Goal: Task Accomplishment & Management: Manage account settings

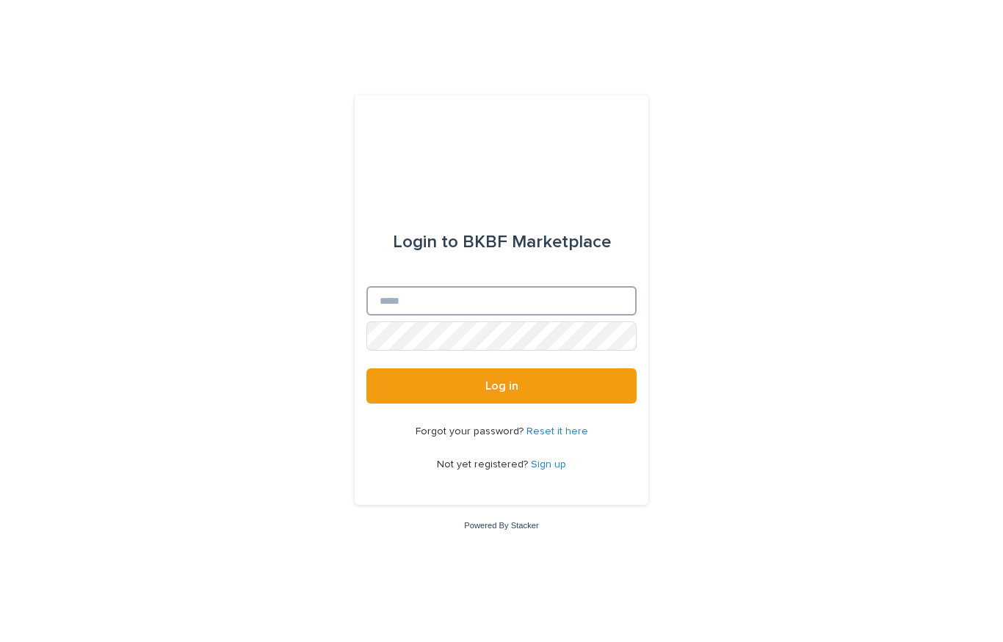
click at [474, 304] on input "Email" at bounding box center [501, 300] width 270 height 29
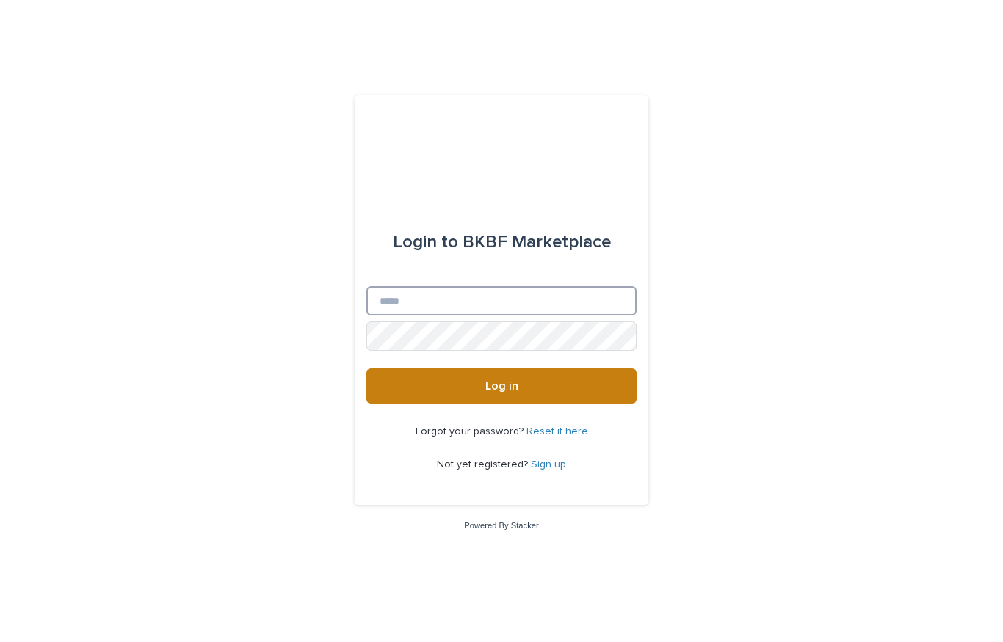
type input "**********"
click at [456, 383] on button "Log in" at bounding box center [501, 386] width 270 height 35
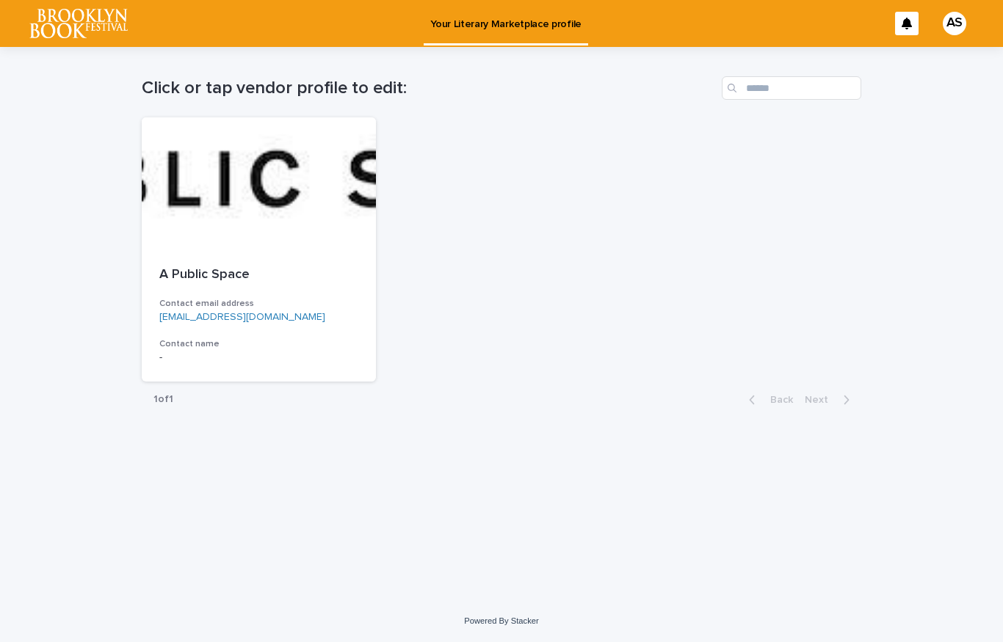
click at [957, 23] on div "AS" at bounding box center [954, 23] width 23 height 23
click at [908, 29] on div at bounding box center [501, 23] width 1003 height 47
click at [788, 83] on input "Search" at bounding box center [791, 87] width 139 height 23
click at [70, 334] on div "Loading... Saving… Loading... Saving… Click or tap vendor profile to edit: A Pu…" at bounding box center [501, 324] width 1003 height 554
click at [171, 327] on div "A Public Space Contact email address office@apublicspace.org Contact name -" at bounding box center [259, 316] width 234 height 132
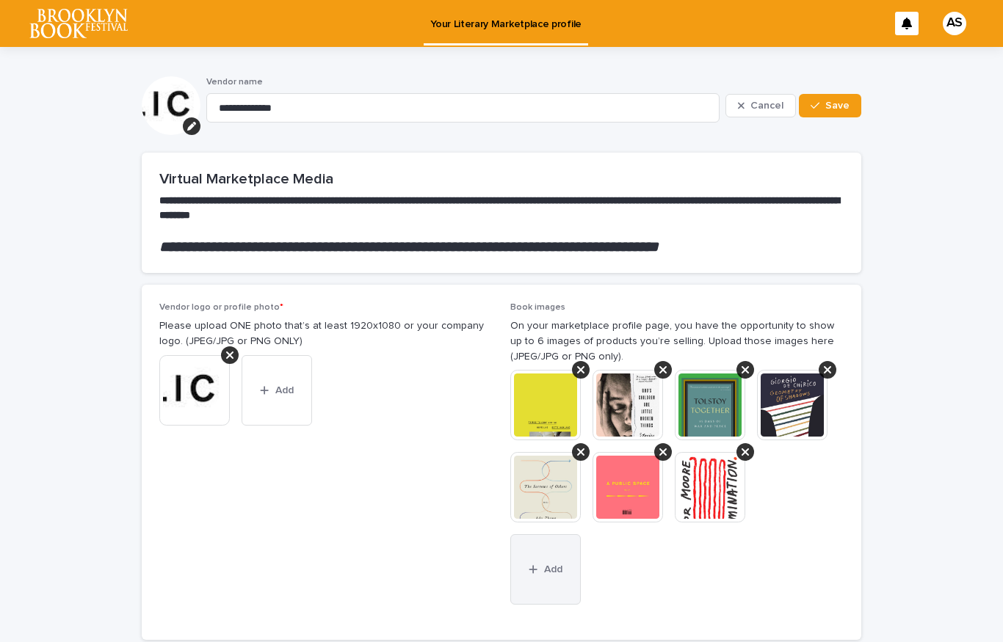
click at [566, 549] on button "Add" at bounding box center [545, 570] width 70 height 70
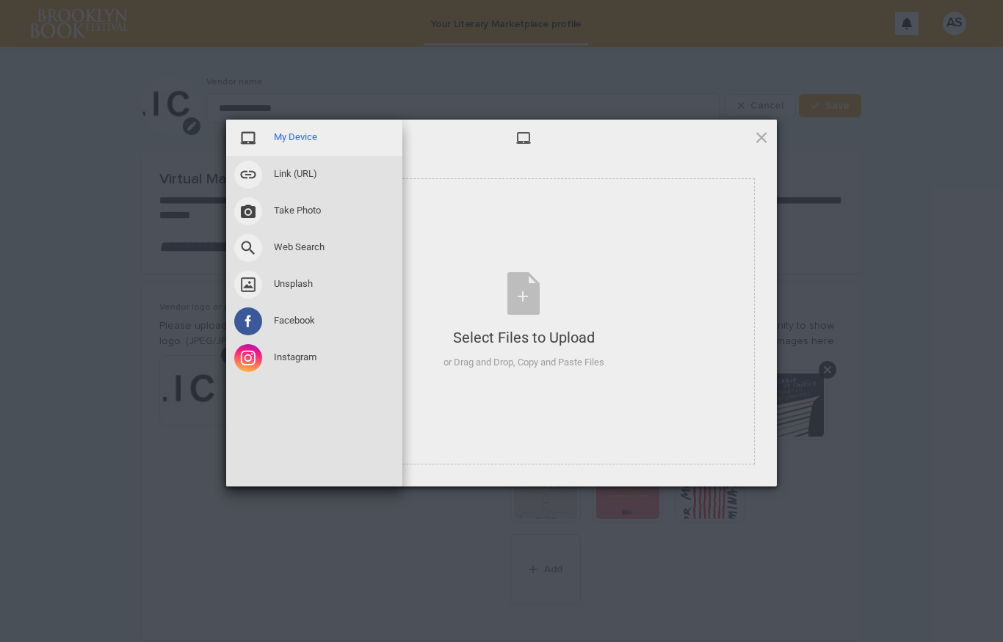
click at [285, 142] on span "My Device" at bounding box center [295, 137] width 43 height 13
click at [297, 137] on span "My Device" at bounding box center [295, 137] width 43 height 13
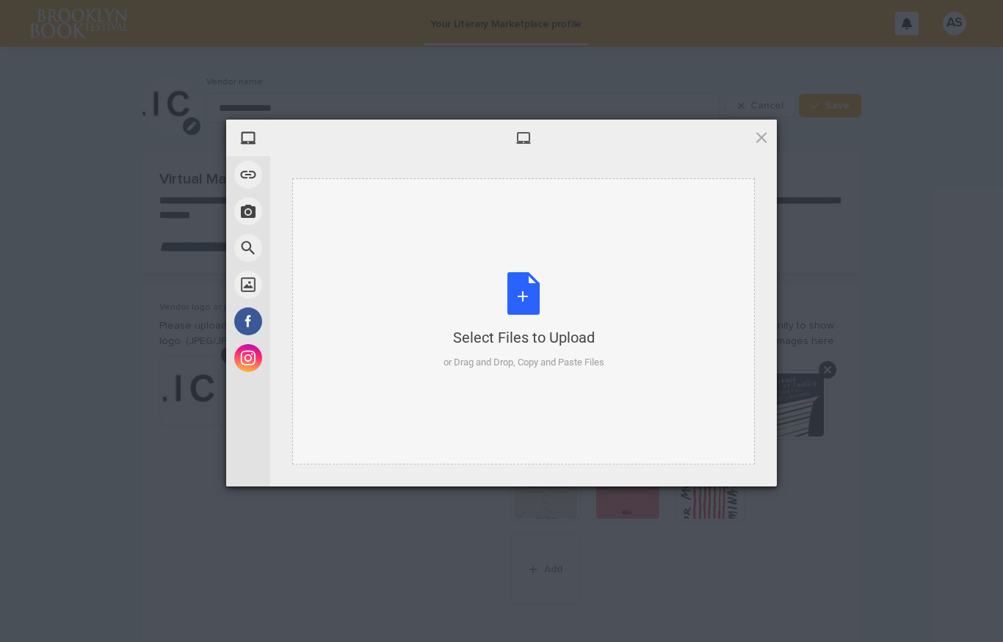
click at [516, 292] on div "Select Files to Upload or Drag and Drop, Copy and Paste Files" at bounding box center [523, 321] width 161 height 98
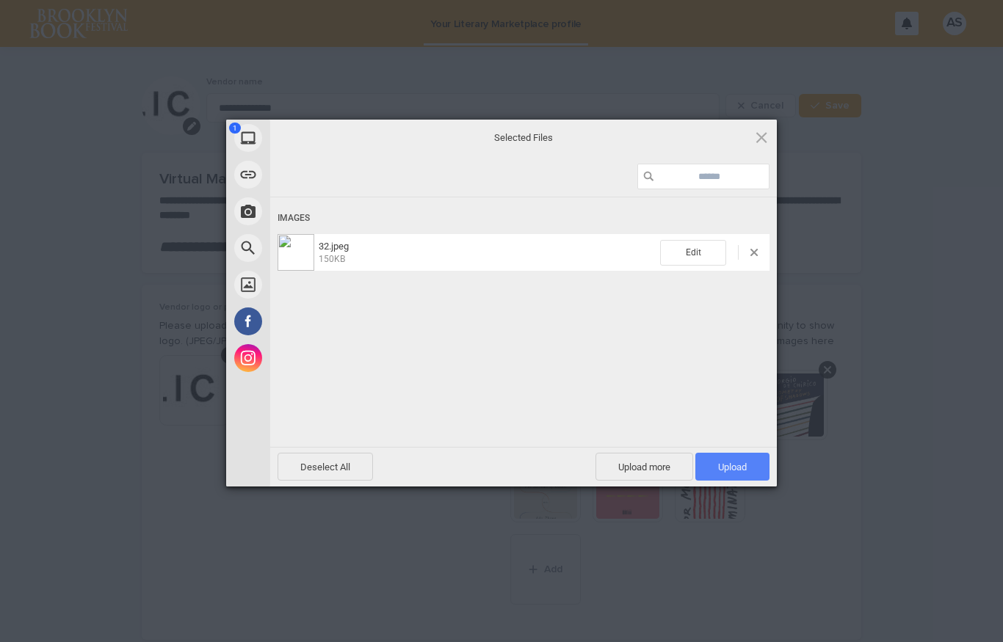
click at [720, 468] on span "Upload 1" at bounding box center [732, 467] width 29 height 11
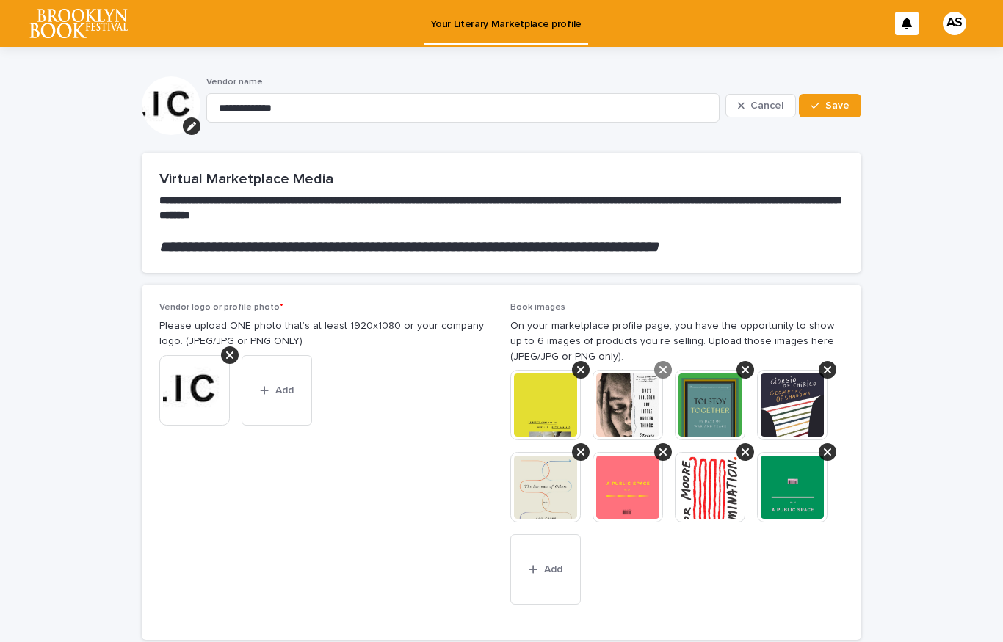
click at [581, 369] on icon at bounding box center [580, 370] width 7 height 12
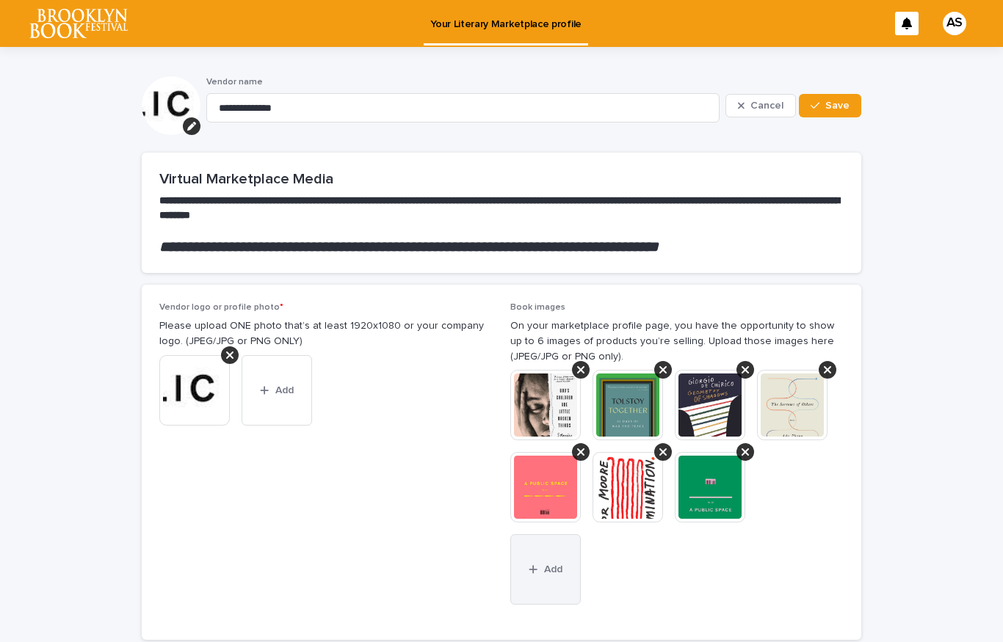
click at [550, 557] on button "Add" at bounding box center [545, 570] width 70 height 70
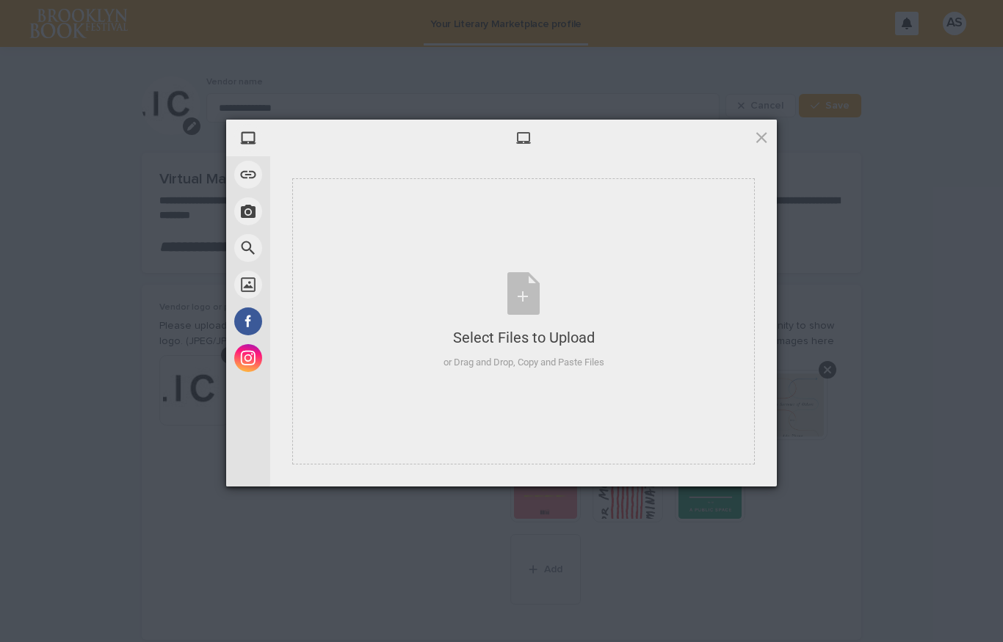
click at [880, 101] on div "My Device Link (URL) Take Photo Web Search Unsplash Facebook Instagram Select F…" at bounding box center [501, 321] width 1003 height 642
click at [759, 131] on span at bounding box center [761, 137] width 16 height 16
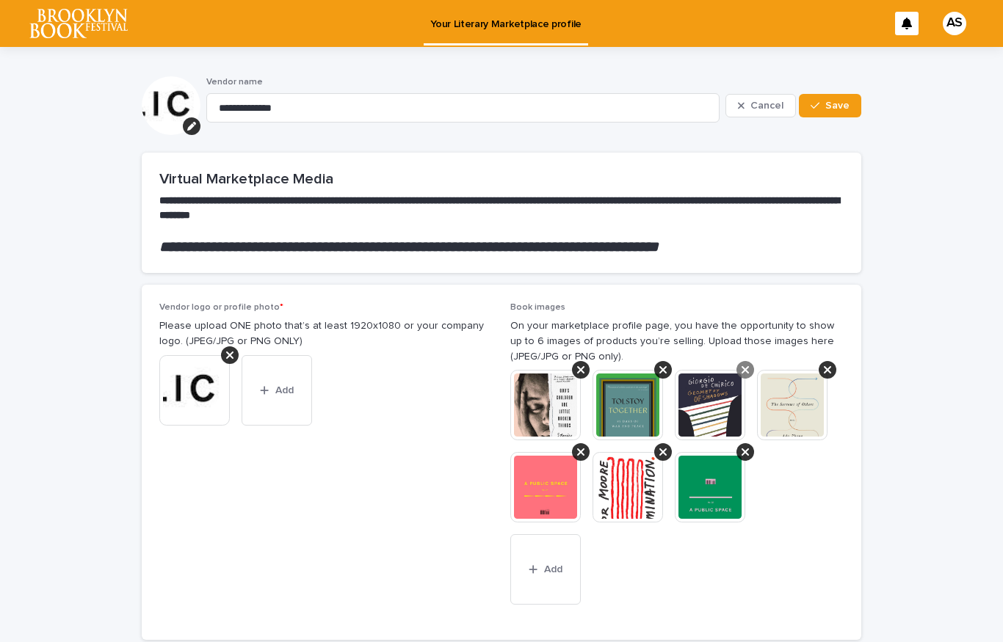
click at [744, 368] on icon at bounding box center [745, 369] width 7 height 7
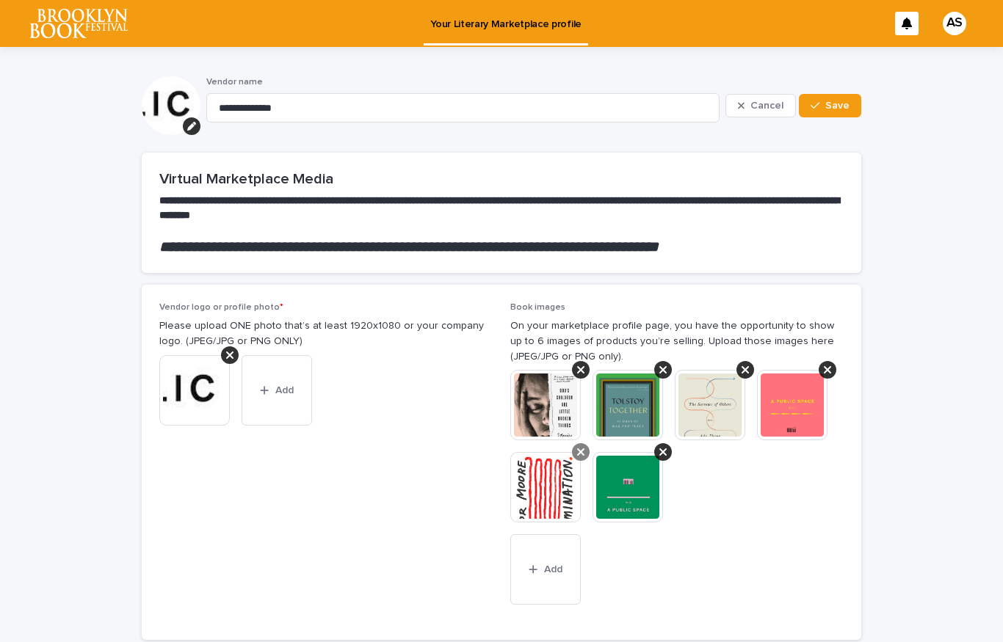
click at [826, 373] on div at bounding box center [828, 370] width 18 height 18
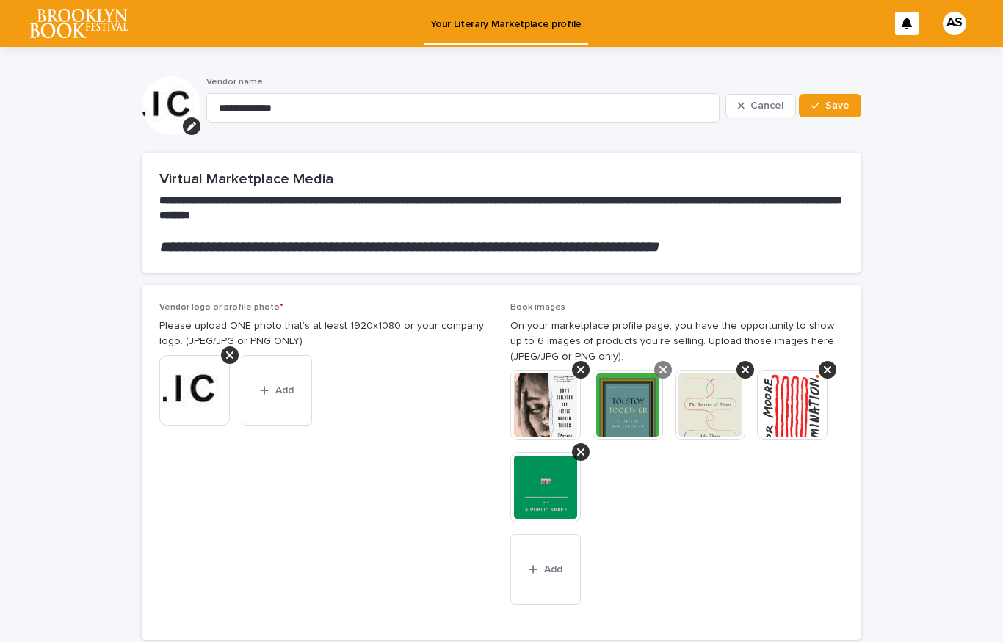
click at [581, 368] on icon at bounding box center [580, 370] width 7 height 12
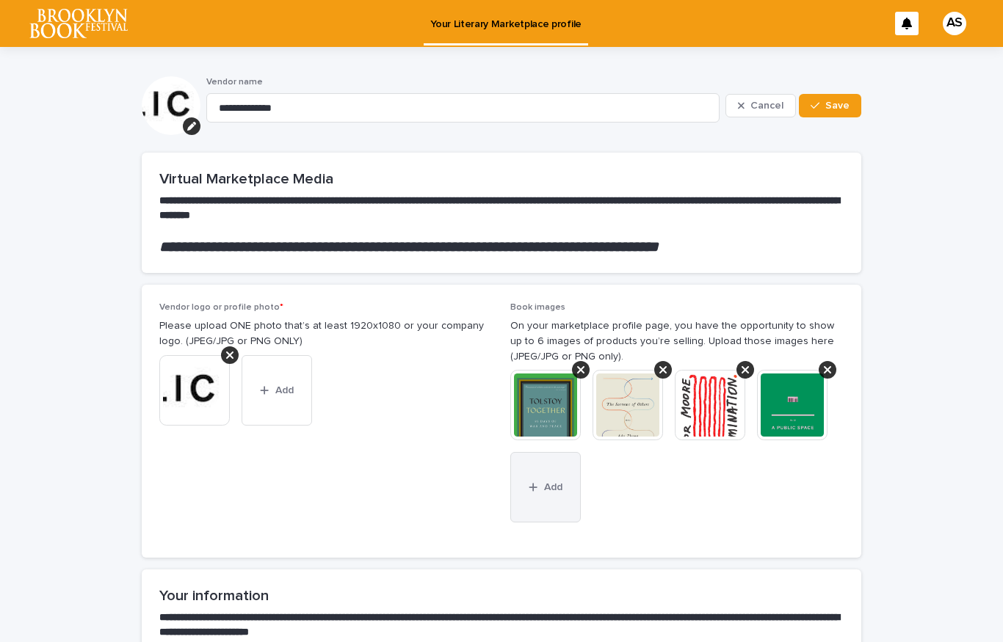
click at [540, 492] on button "Add" at bounding box center [545, 487] width 70 height 70
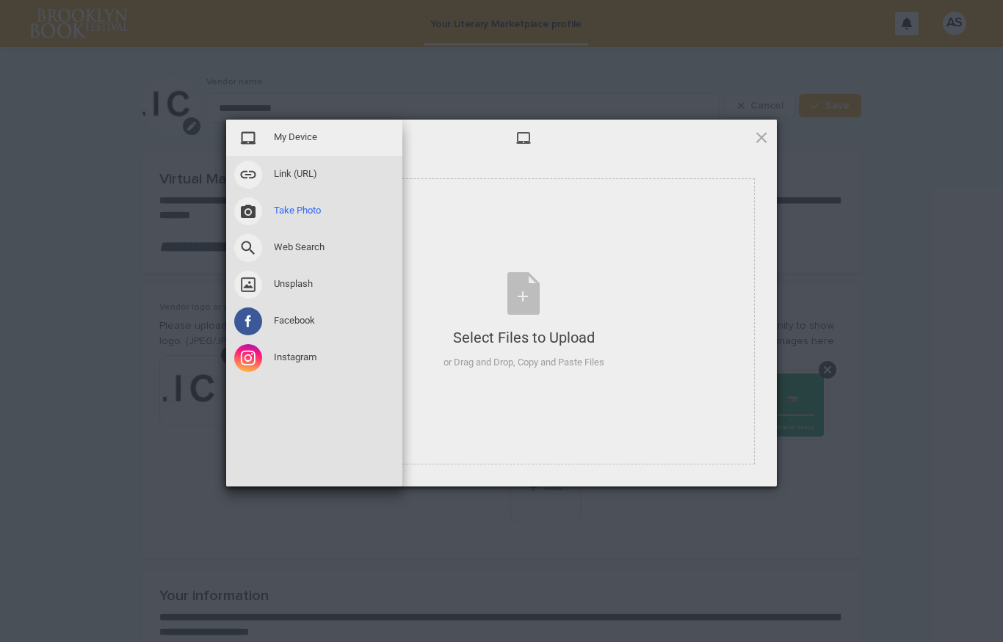
click at [297, 206] on span "Take Photo" at bounding box center [297, 210] width 47 height 13
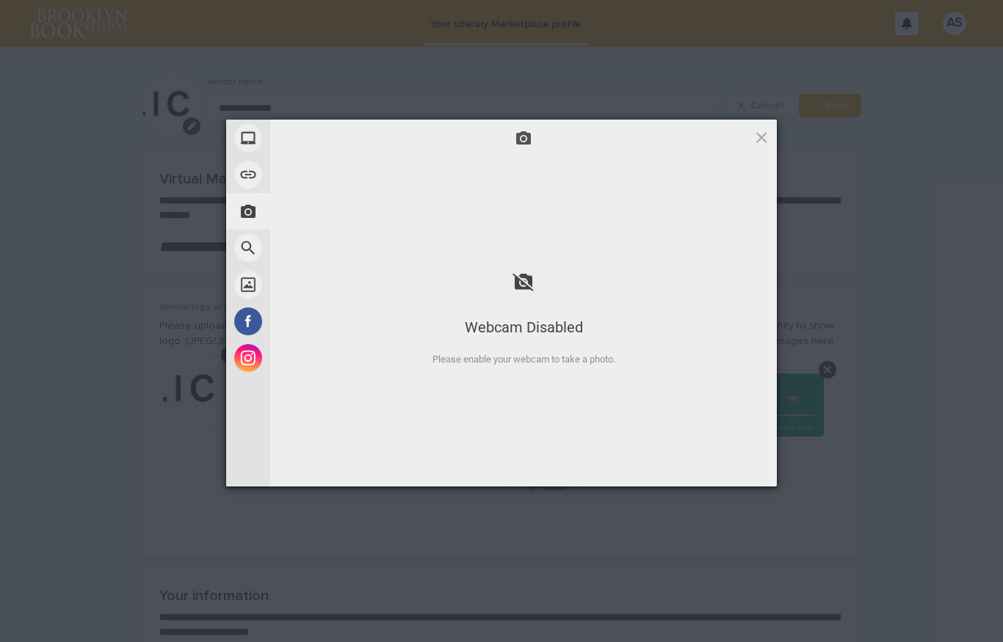
click at [512, 323] on div "Webcam Disabled" at bounding box center [523, 327] width 507 height 21
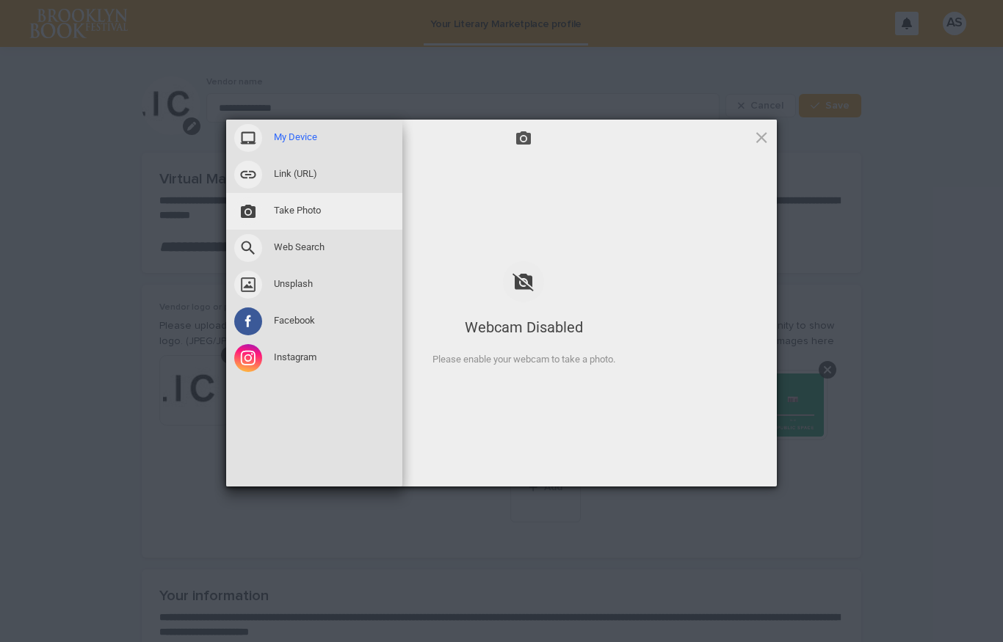
click at [310, 131] on span "My Device" at bounding box center [295, 137] width 43 height 13
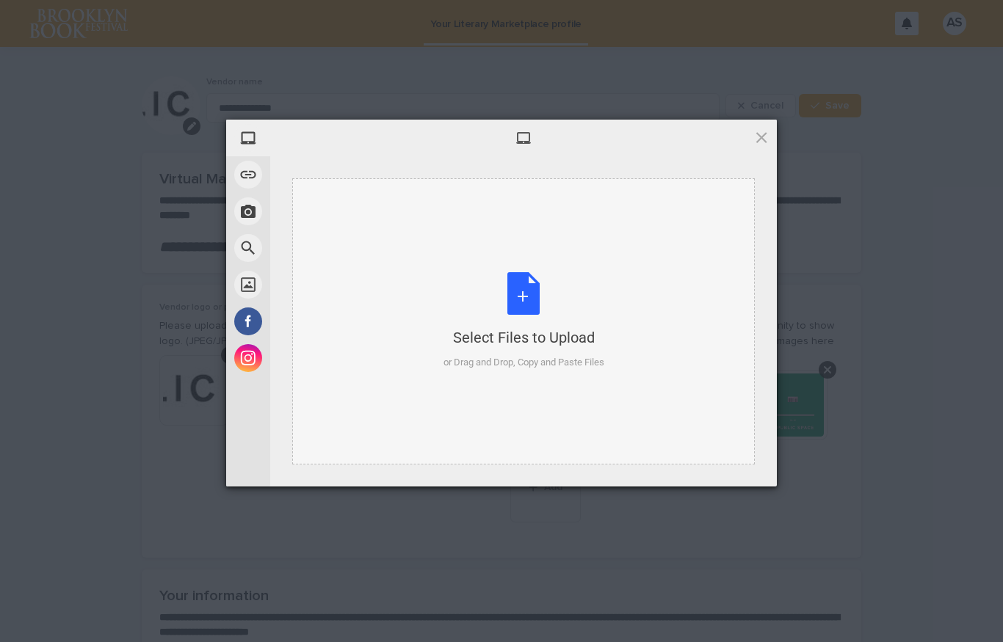
click at [514, 295] on div "Select Files to Upload or Drag and Drop, Copy and Paste Files" at bounding box center [523, 321] width 161 height 98
click at [524, 289] on div "Select Files to Upload or Drag and Drop, Copy and Paste Files" at bounding box center [523, 321] width 161 height 98
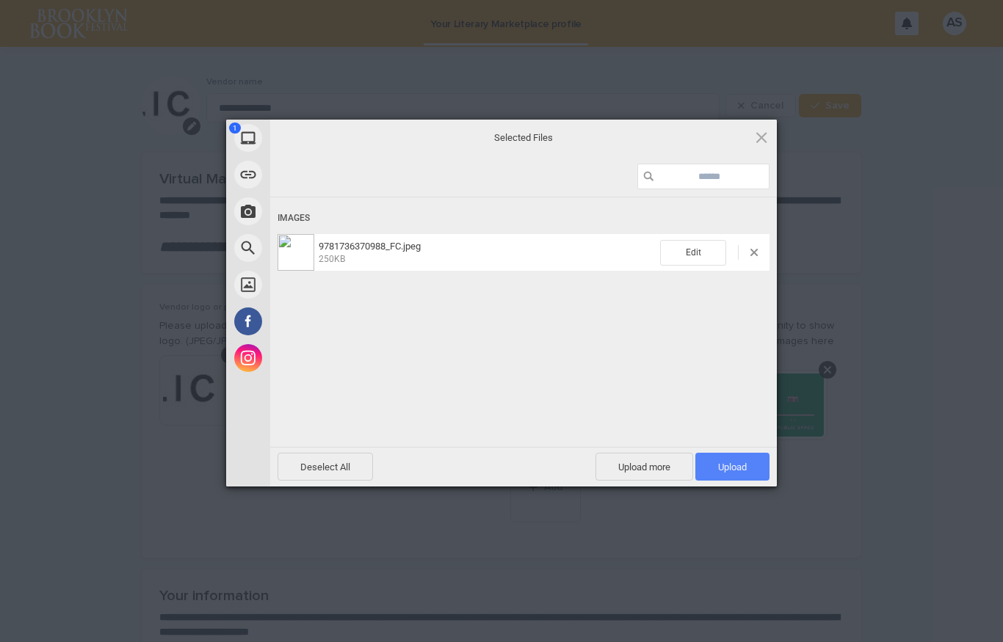
click at [737, 470] on span "Upload 1" at bounding box center [732, 467] width 29 height 11
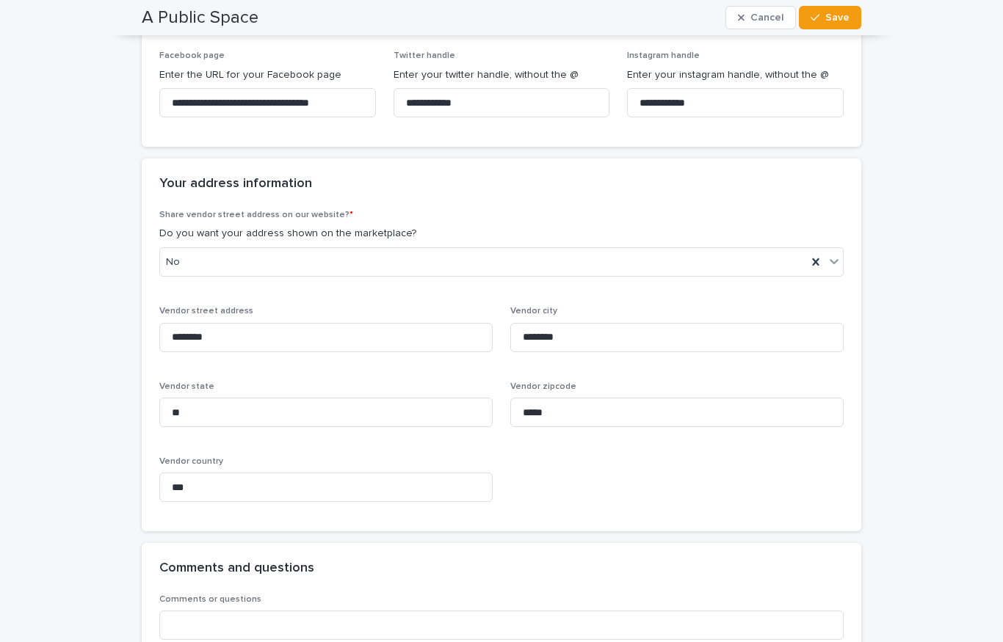
scroll to position [1324, 0]
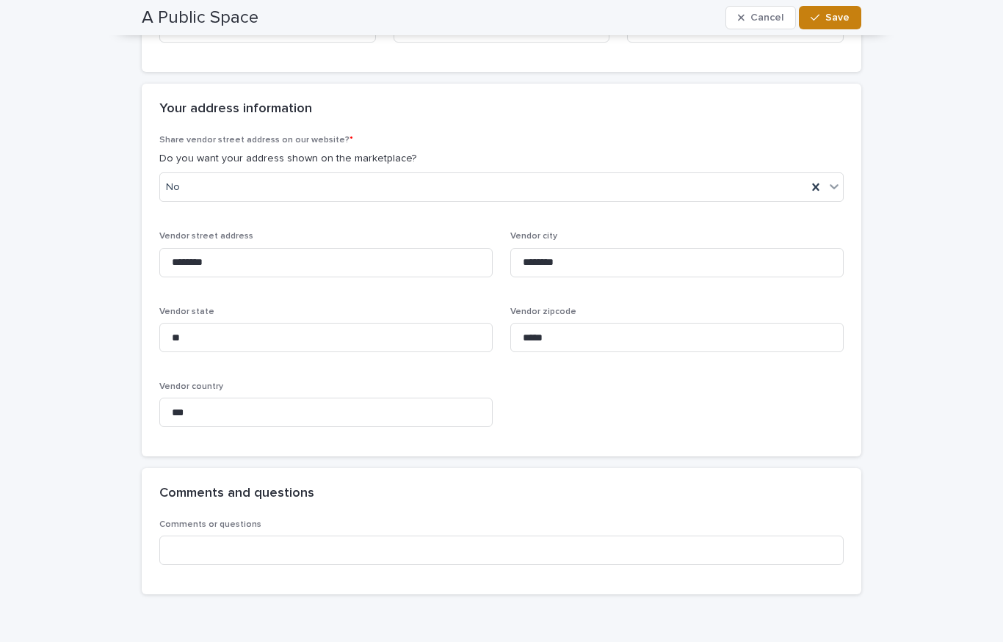
click at [822, 21] on div "button" at bounding box center [818, 17] width 15 height 10
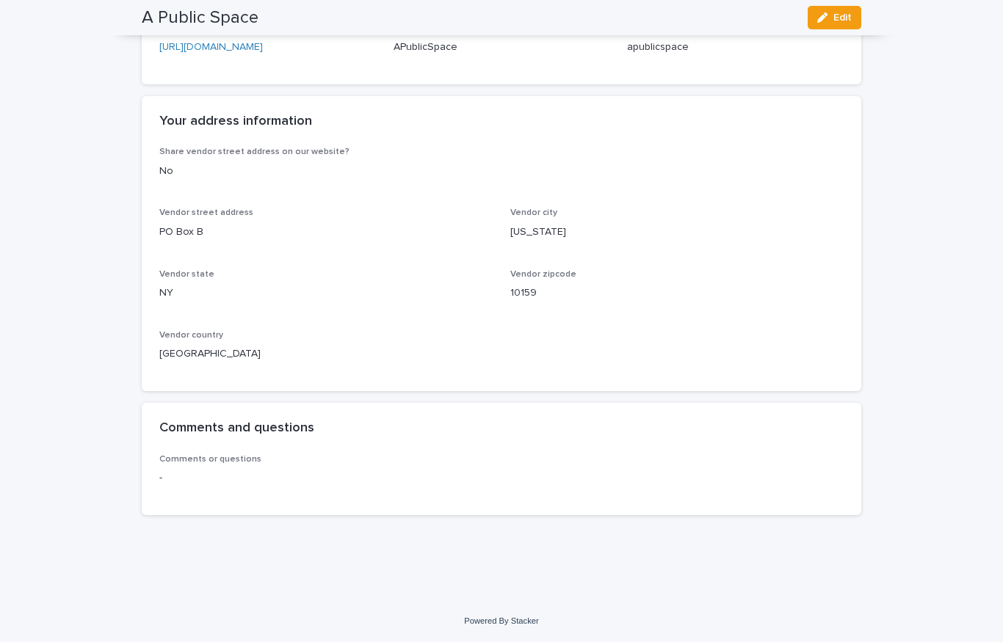
scroll to position [988, 0]
